Goal: Task Accomplishment & Management: Complete application form

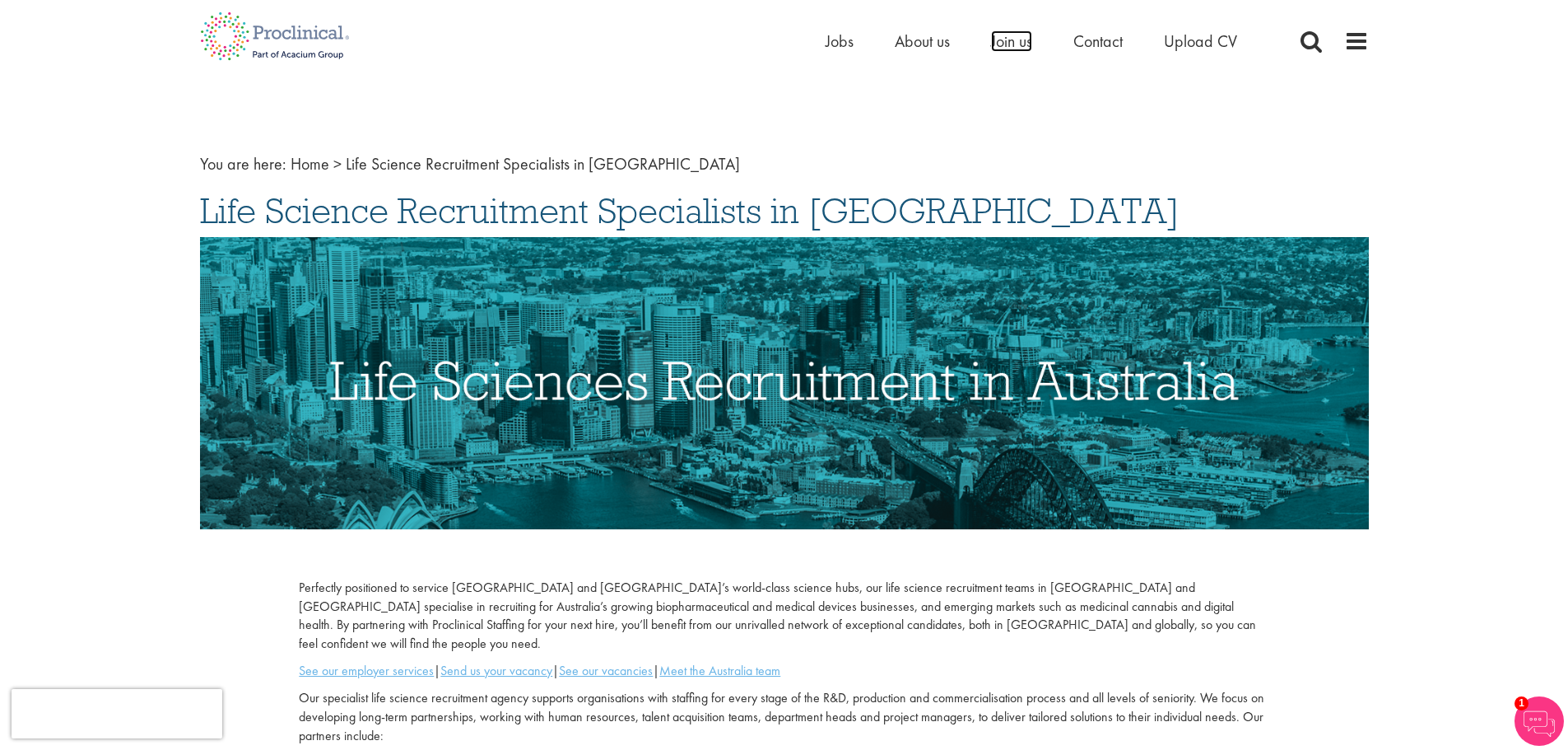
click at [1010, 41] on span "Join us" at bounding box center [1012, 41] width 41 height 21
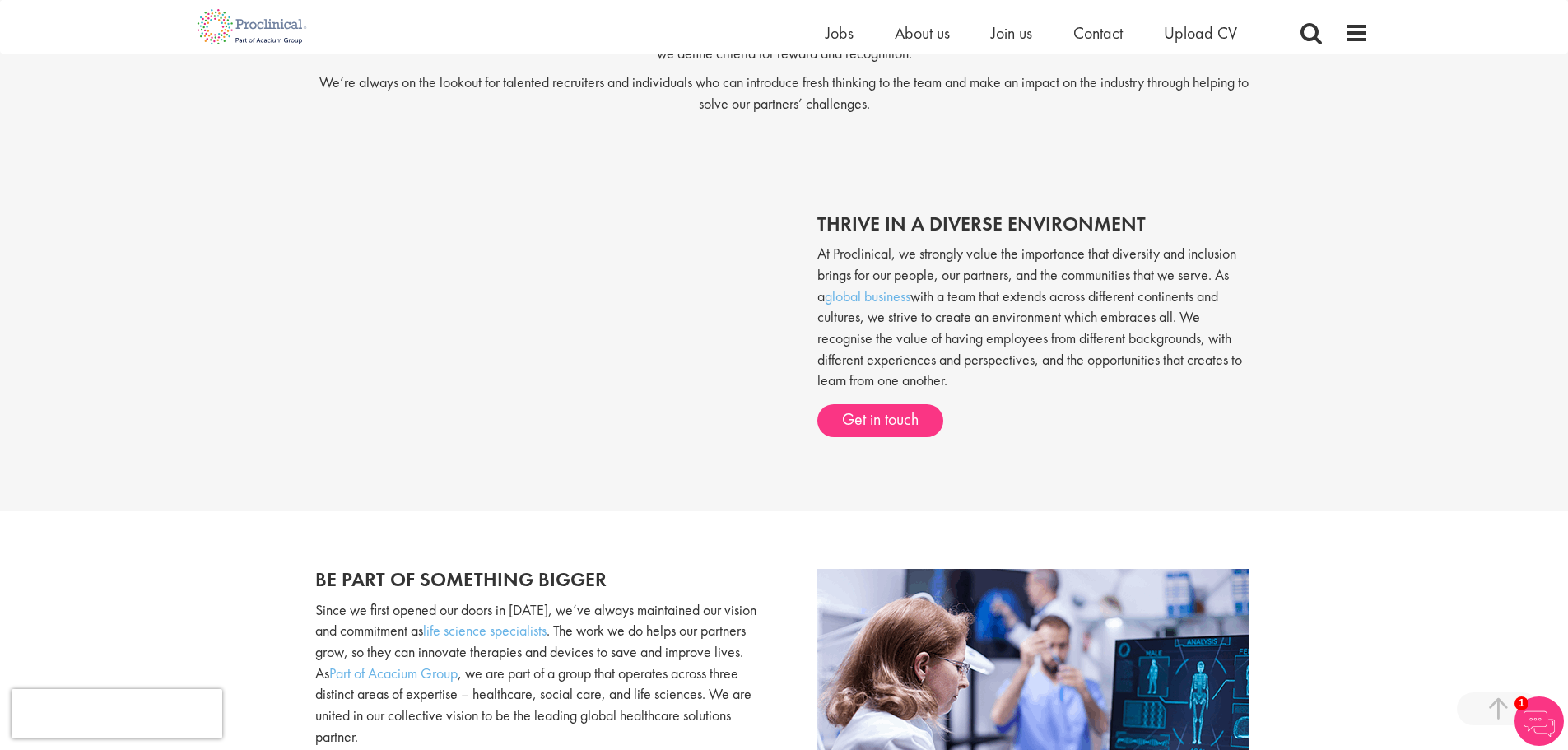
scroll to position [601, 0]
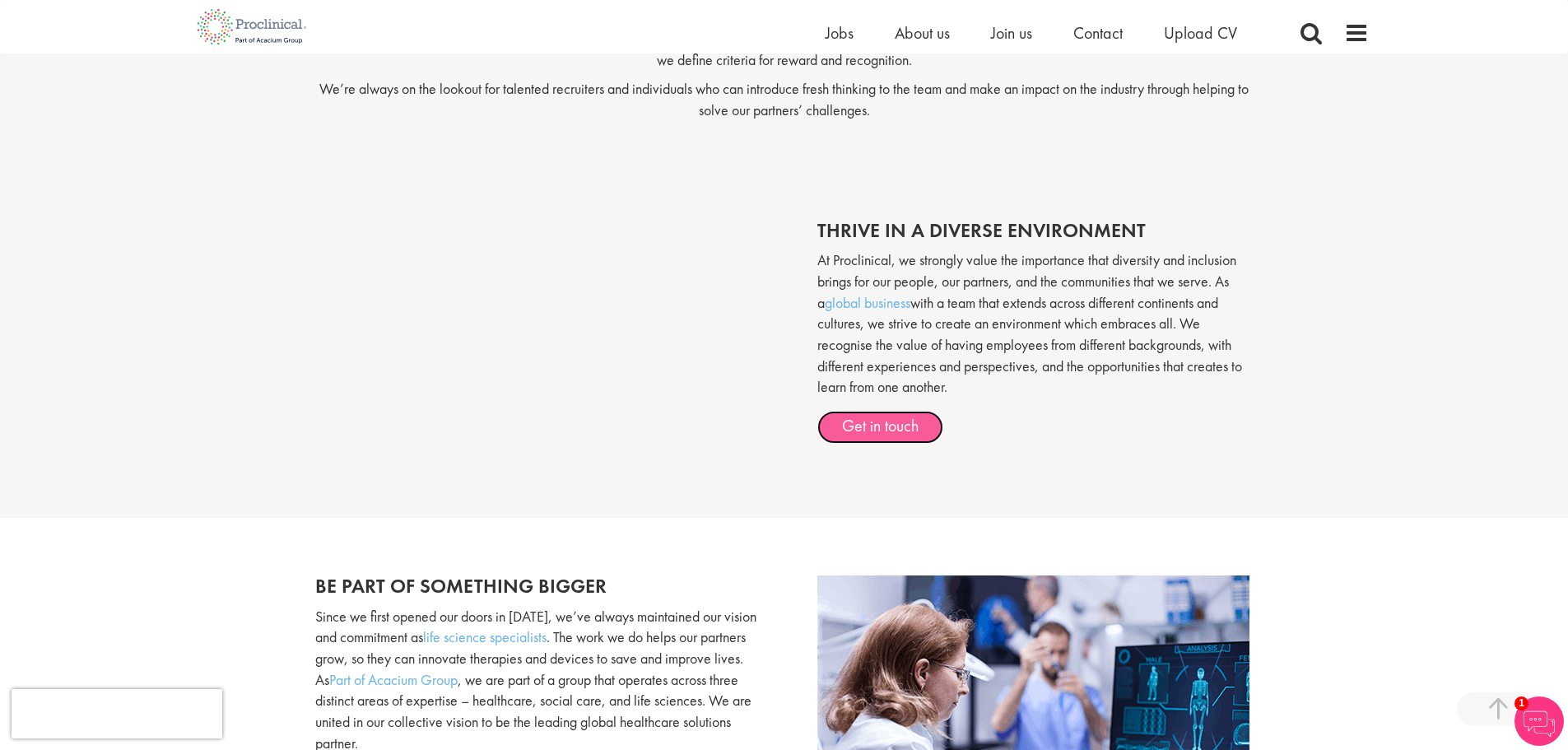
click at [887, 425] on link "Get in touch" at bounding box center [879, 427] width 126 height 33
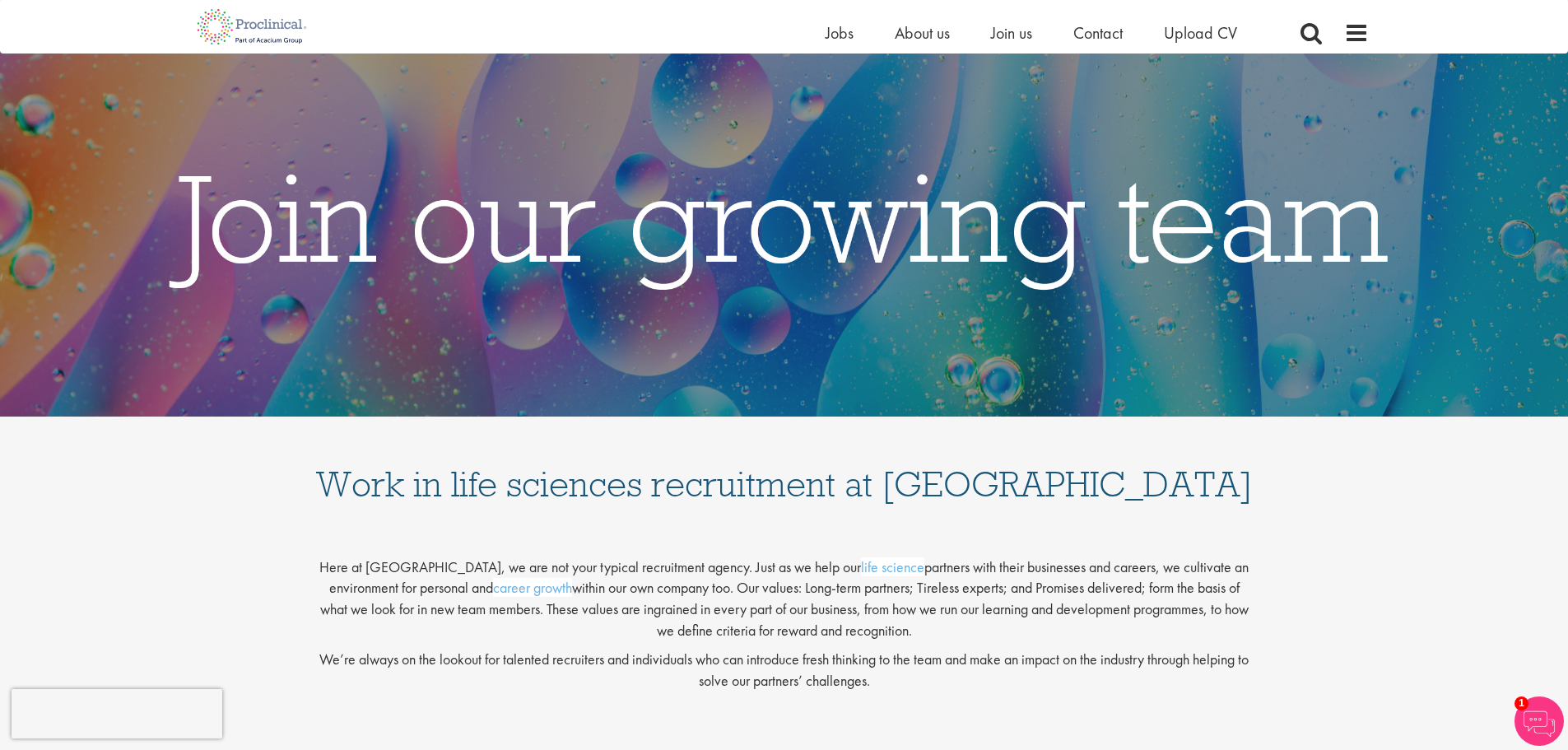
scroll to position [0, 0]
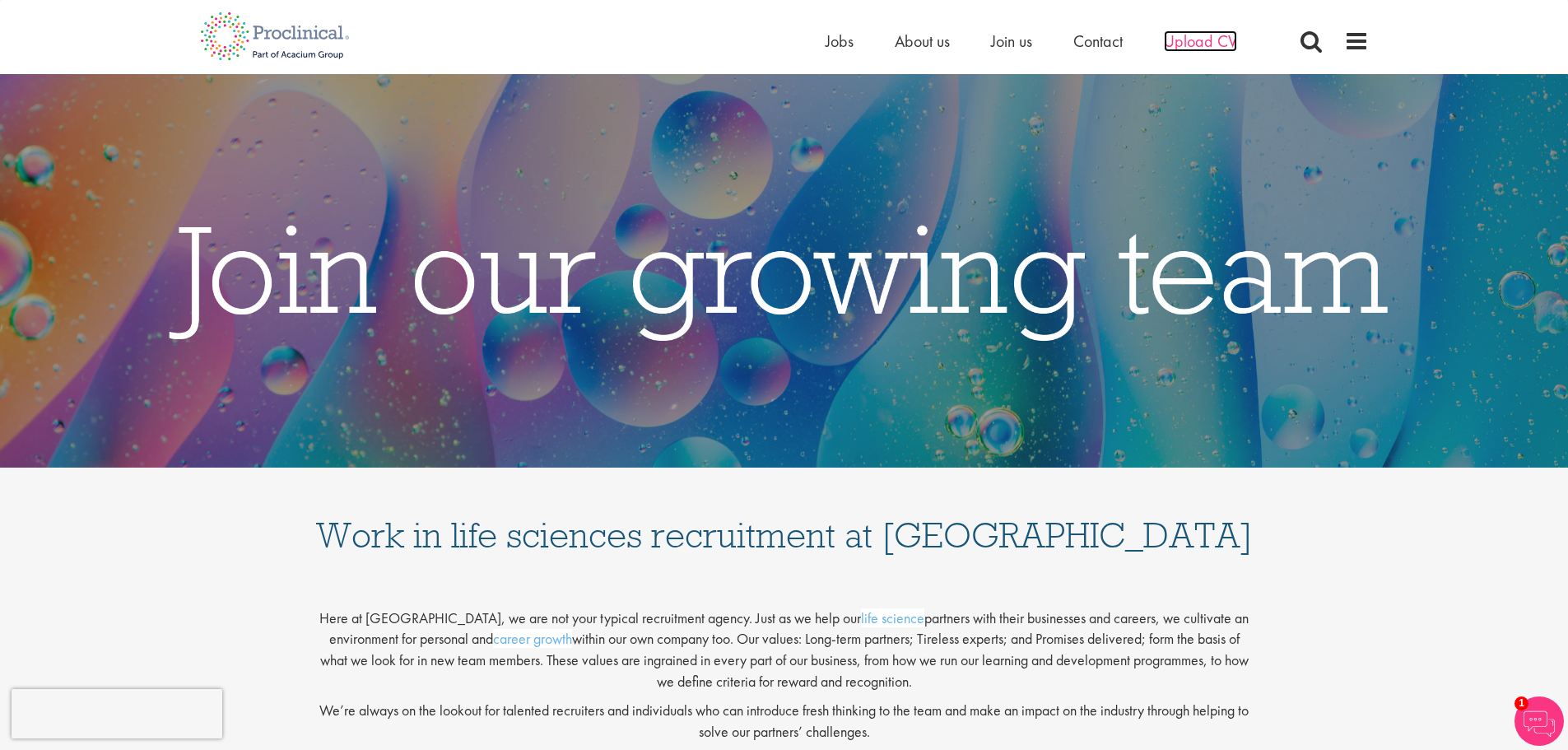
click at [1189, 42] on span "Upload CV" at bounding box center [1200, 41] width 74 height 21
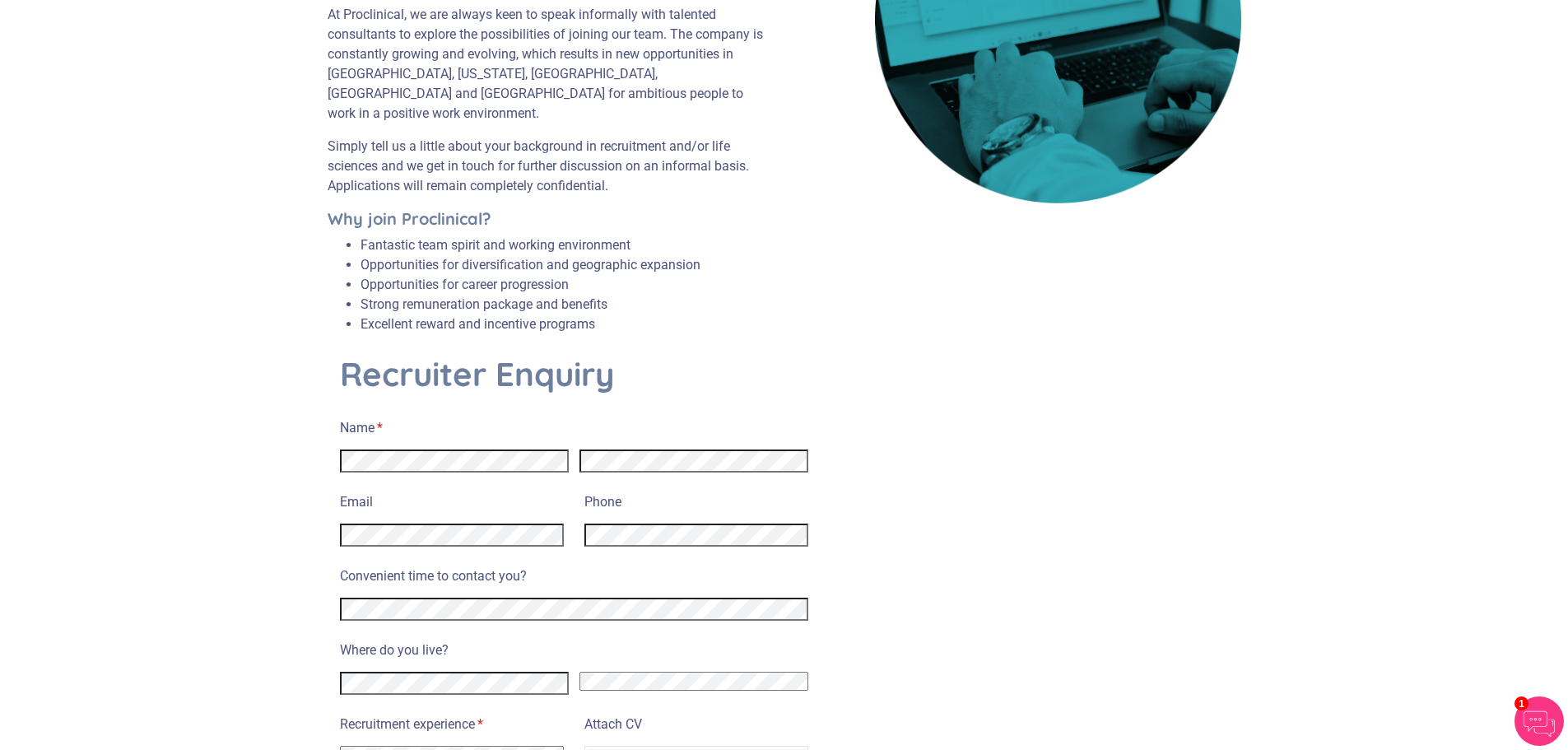
scroll to position [302, 0]
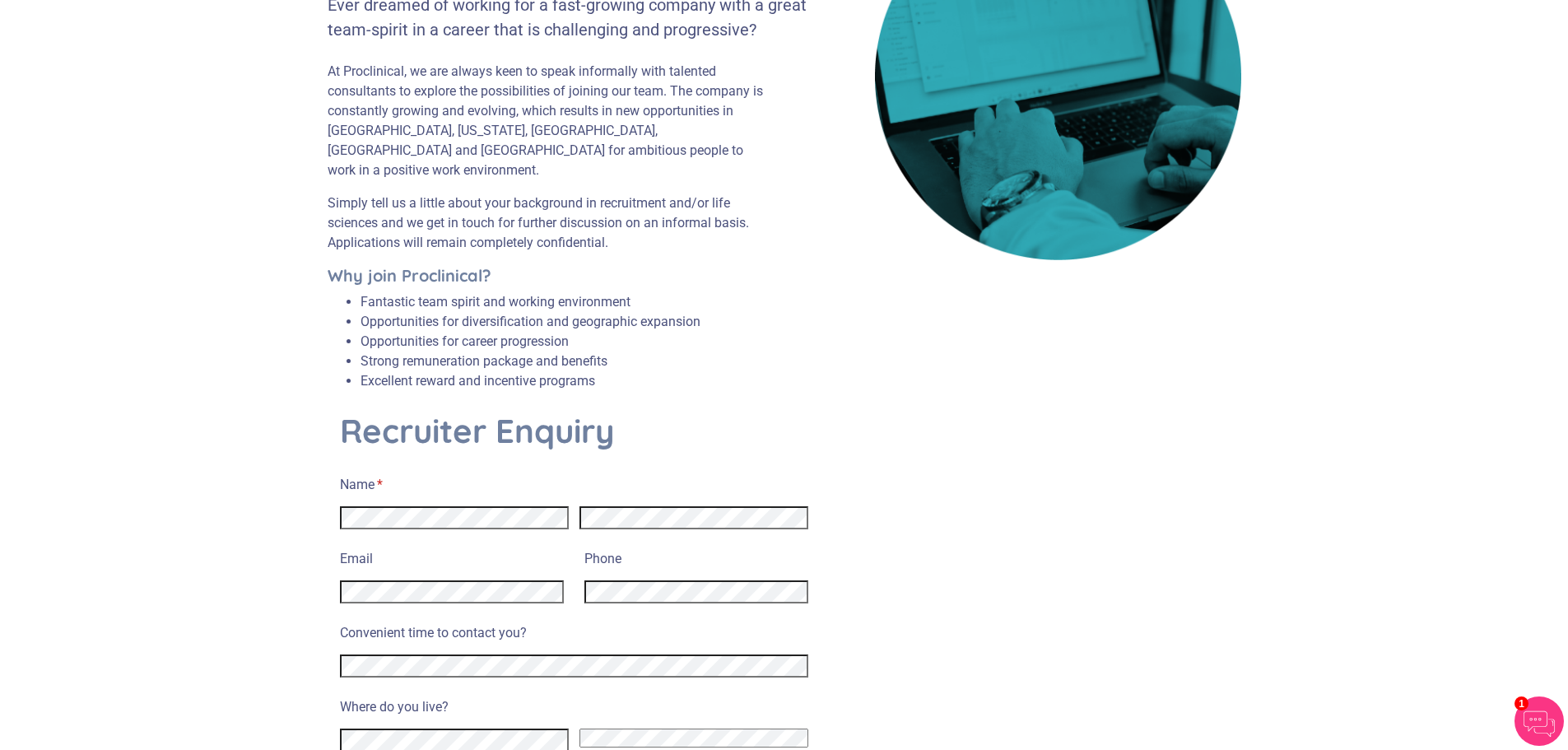
click at [651, 732] on div "Afghanistan Albania Algeria American Samoa Andorra Angola Anguilla Antarctica A…" at bounding box center [574, 740] width 469 height 34
click at [652, 729] on select "Afghanistan Albania Algeria American Samoa Andorra Angola Anguilla Antarctica A…" at bounding box center [694, 738] width 229 height 19
select select "Australia"
click at [579, 729] on select "Afghanistan Albania Algeria American Samoa Andorra Angola Anguilla Antarctica A…" at bounding box center [694, 738] width 229 height 19
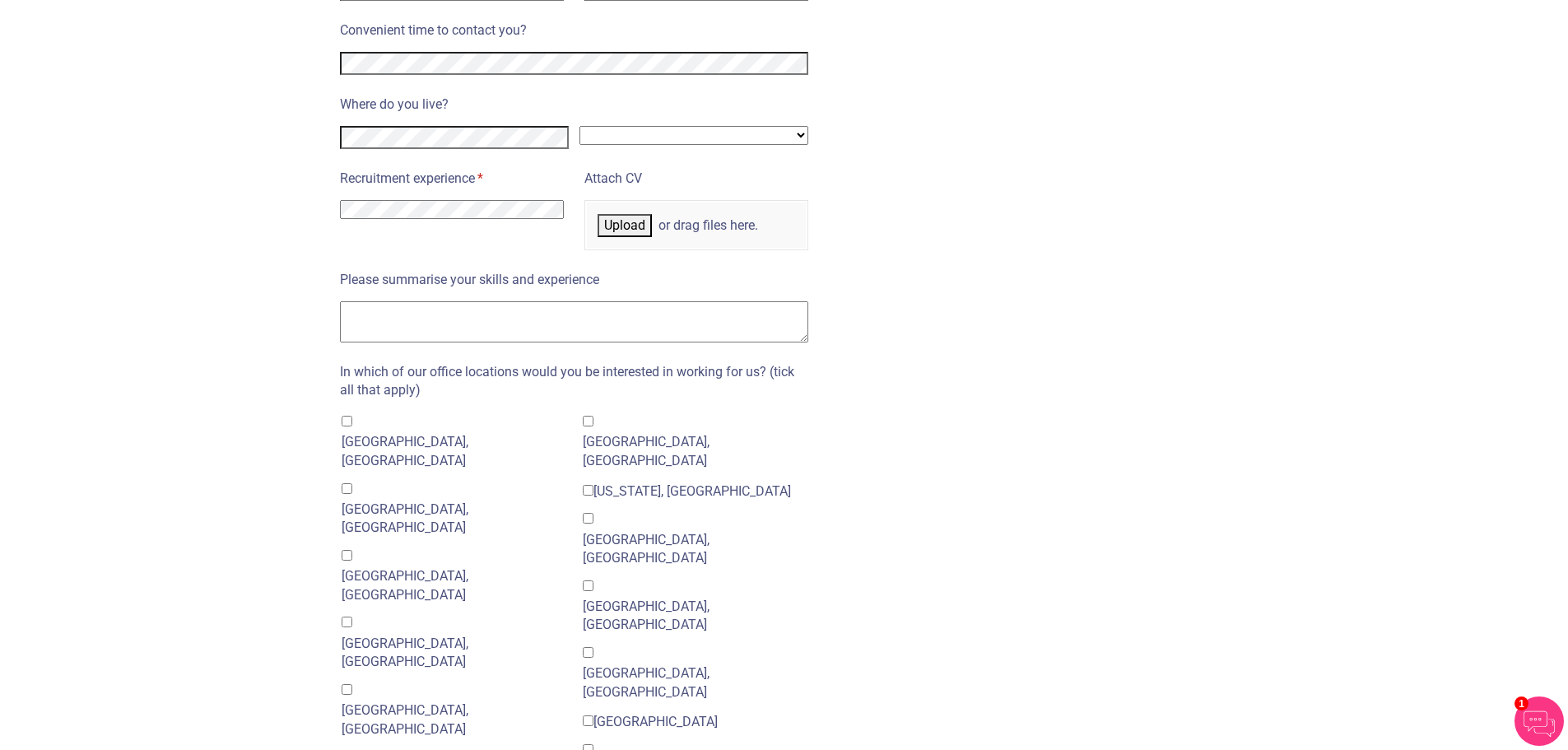
scroll to position [906, 0]
click at [455, 199] on select "I have no previous experience working in recruitment I have recruitment experie…" at bounding box center [452, 209] width 224 height 19
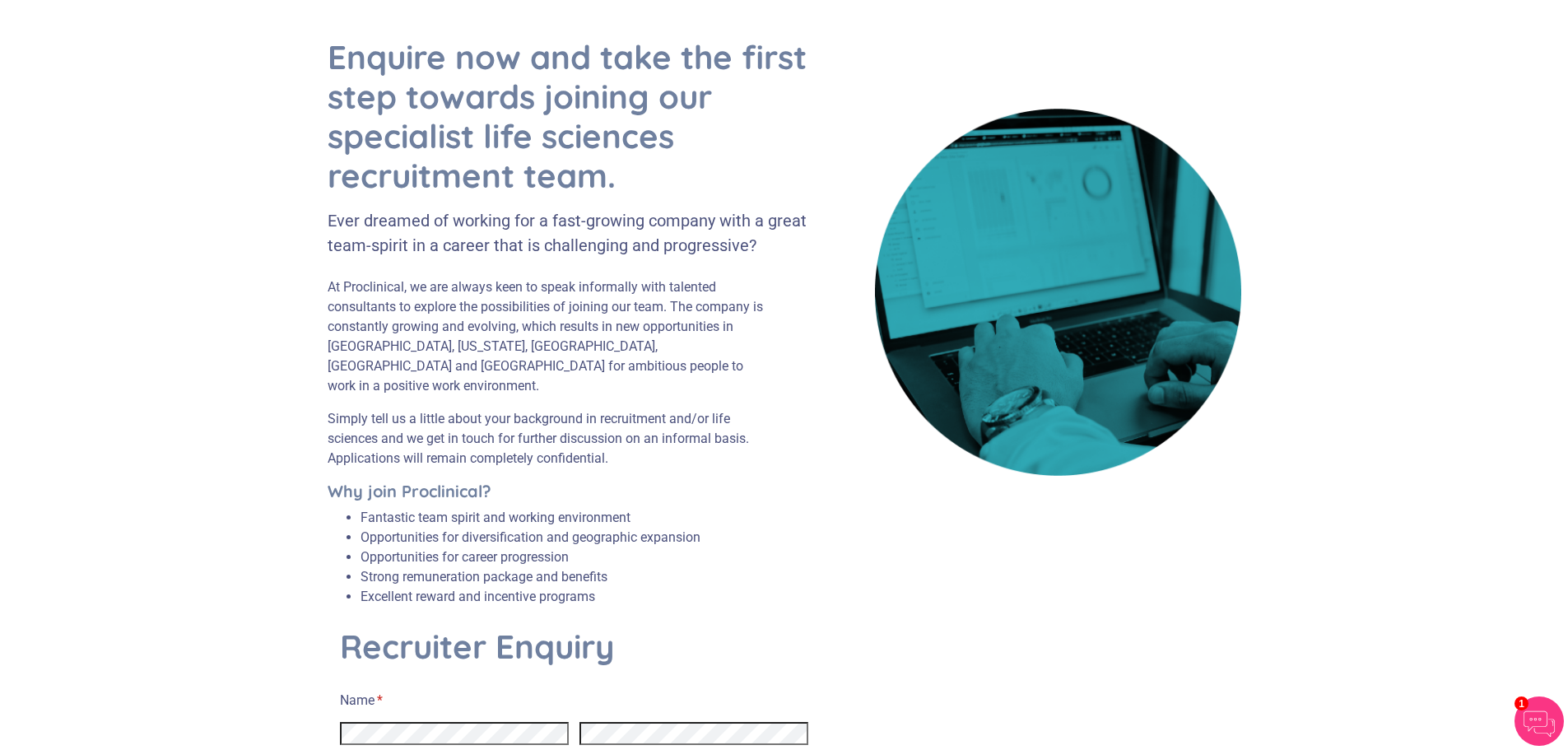
scroll to position [0, 0]
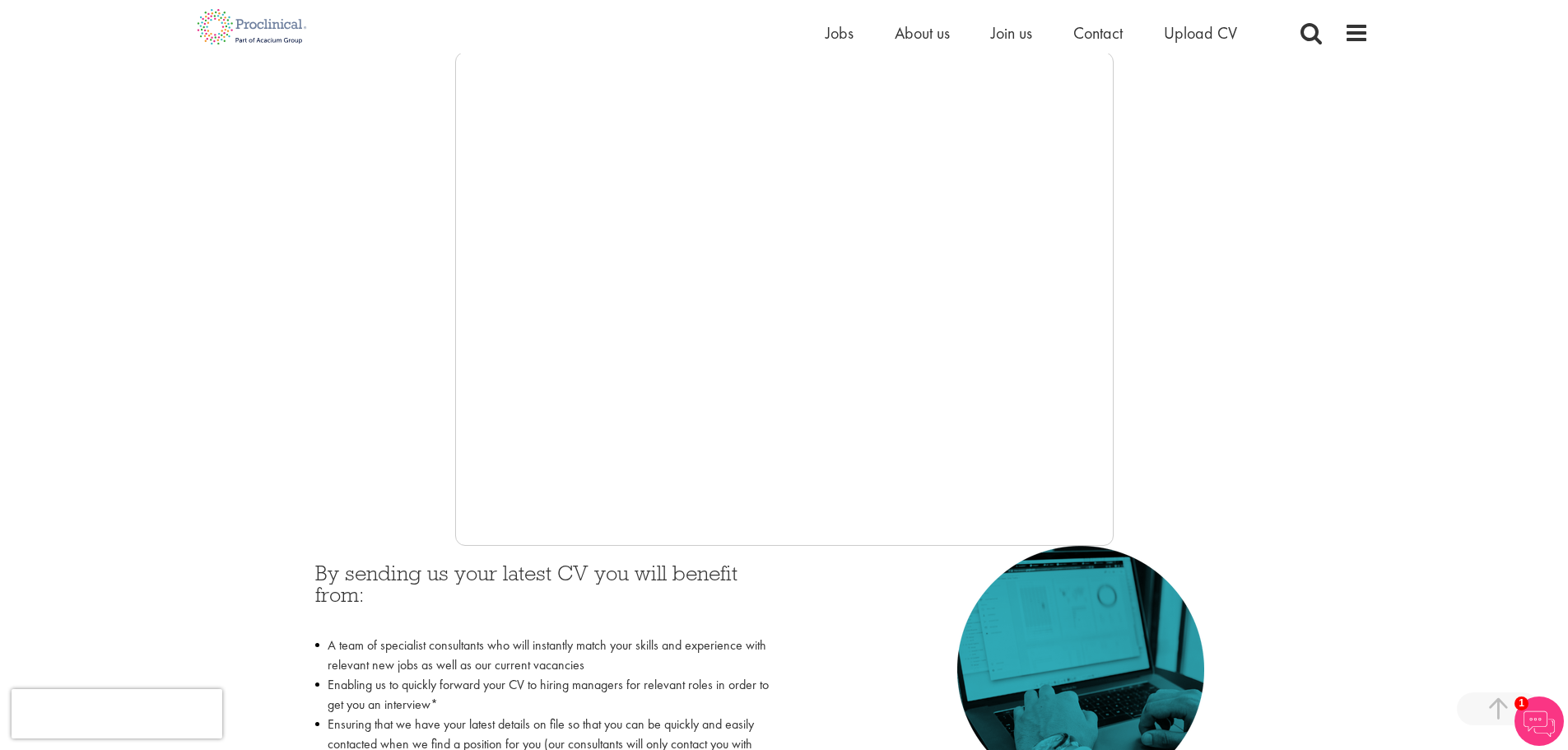
scroll to position [302, 0]
